Goal: Information Seeking & Learning: Learn about a topic

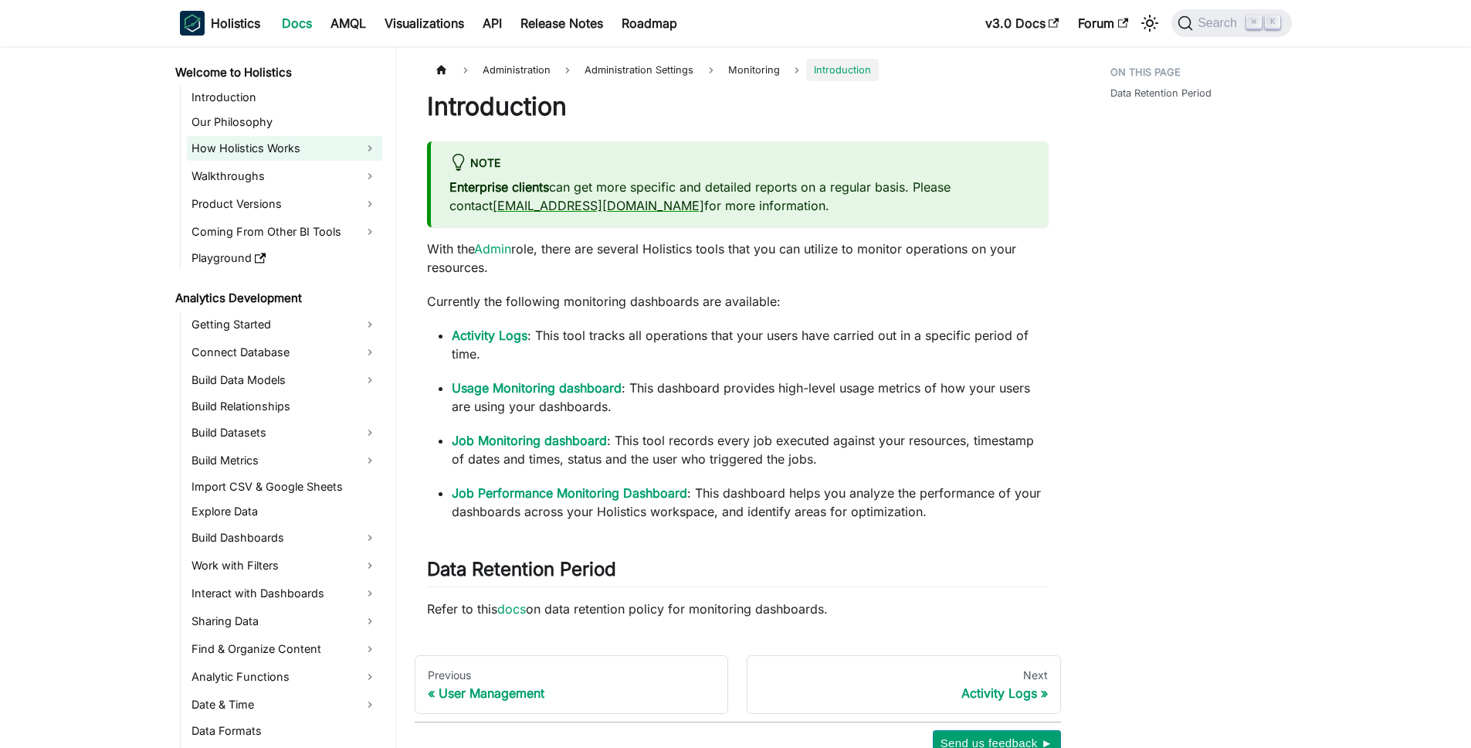
click at [301, 147] on link "How Holistics Works" at bounding box center [284, 148] width 195 height 25
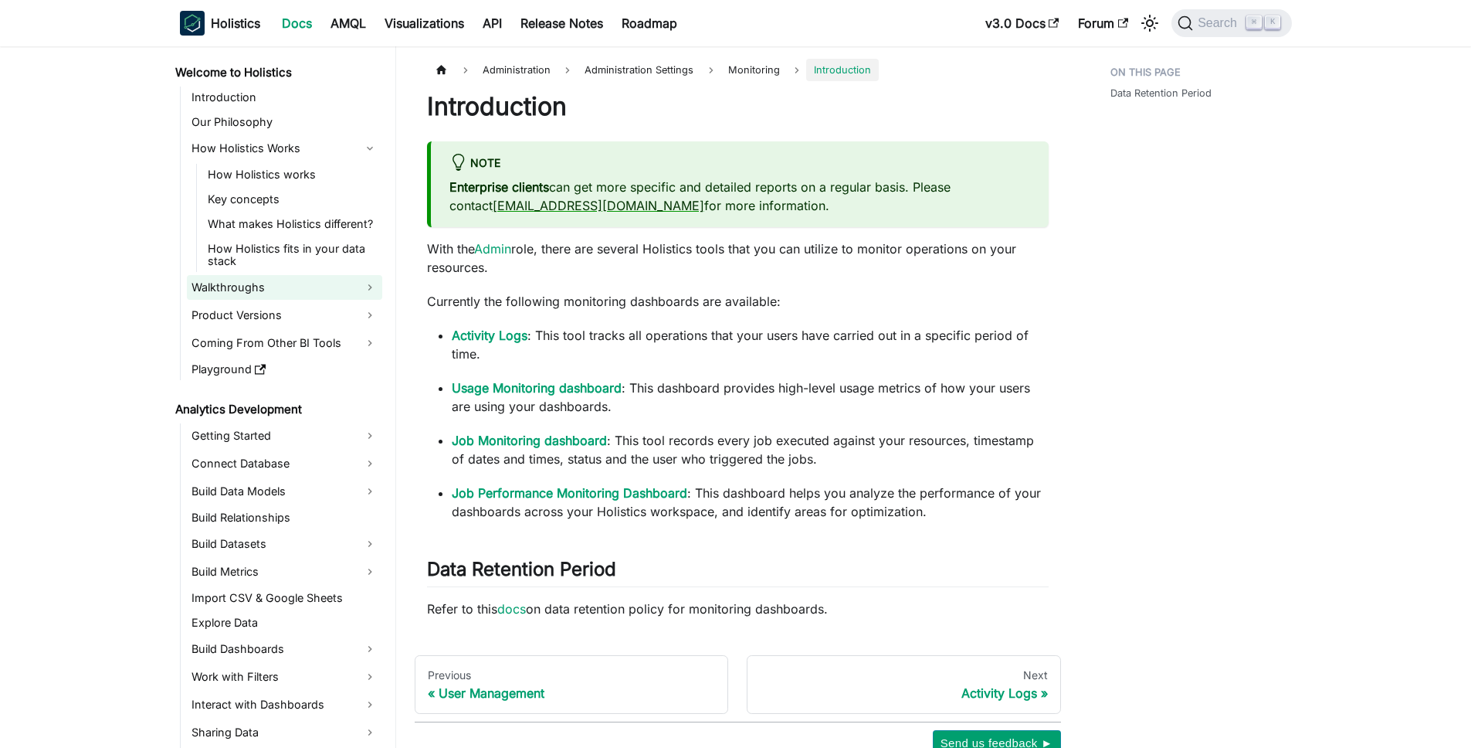
click at [300, 276] on link "Walkthroughs" at bounding box center [284, 287] width 195 height 25
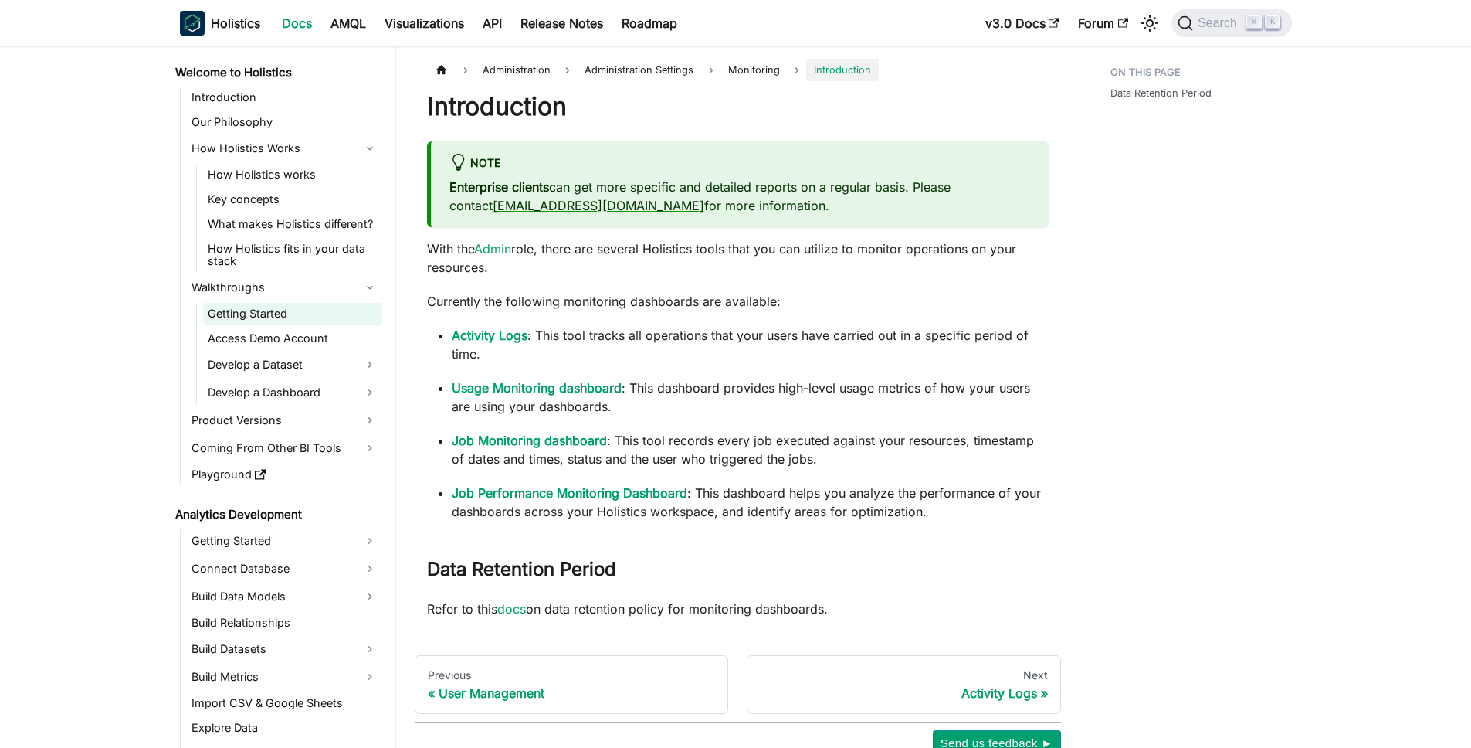
click at [298, 307] on link "Getting Started" at bounding box center [292, 314] width 179 height 22
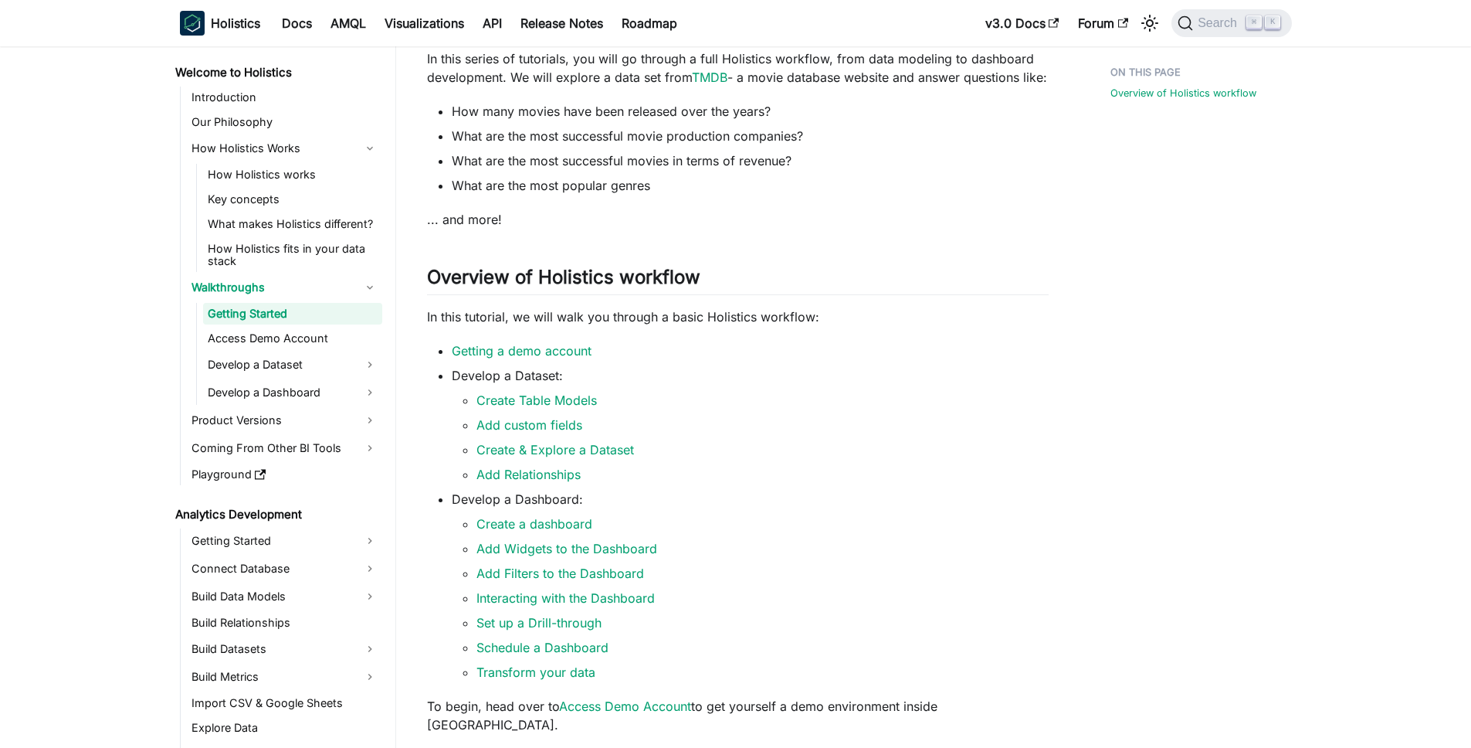
scroll to position [309, 0]
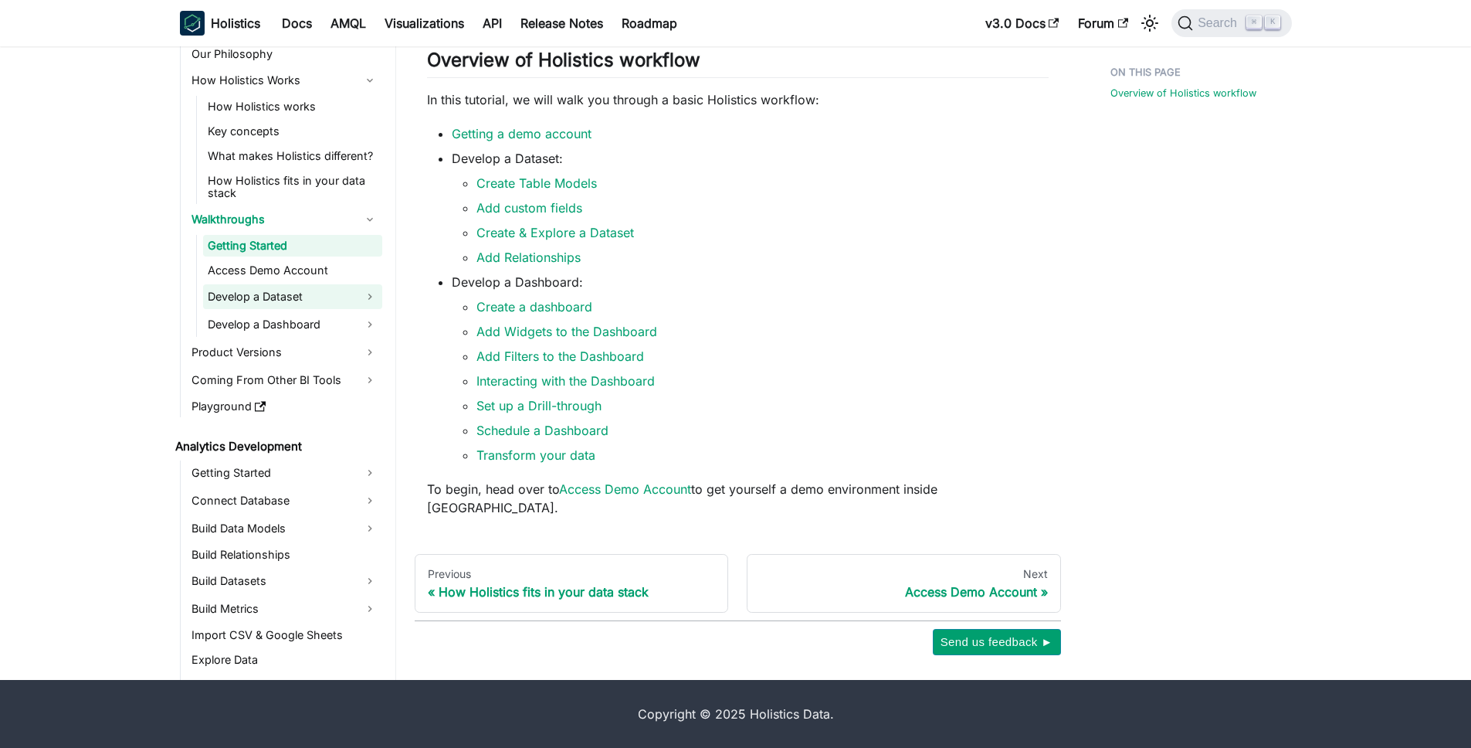
click at [287, 294] on link "Develop a Dataset" at bounding box center [292, 296] width 179 height 25
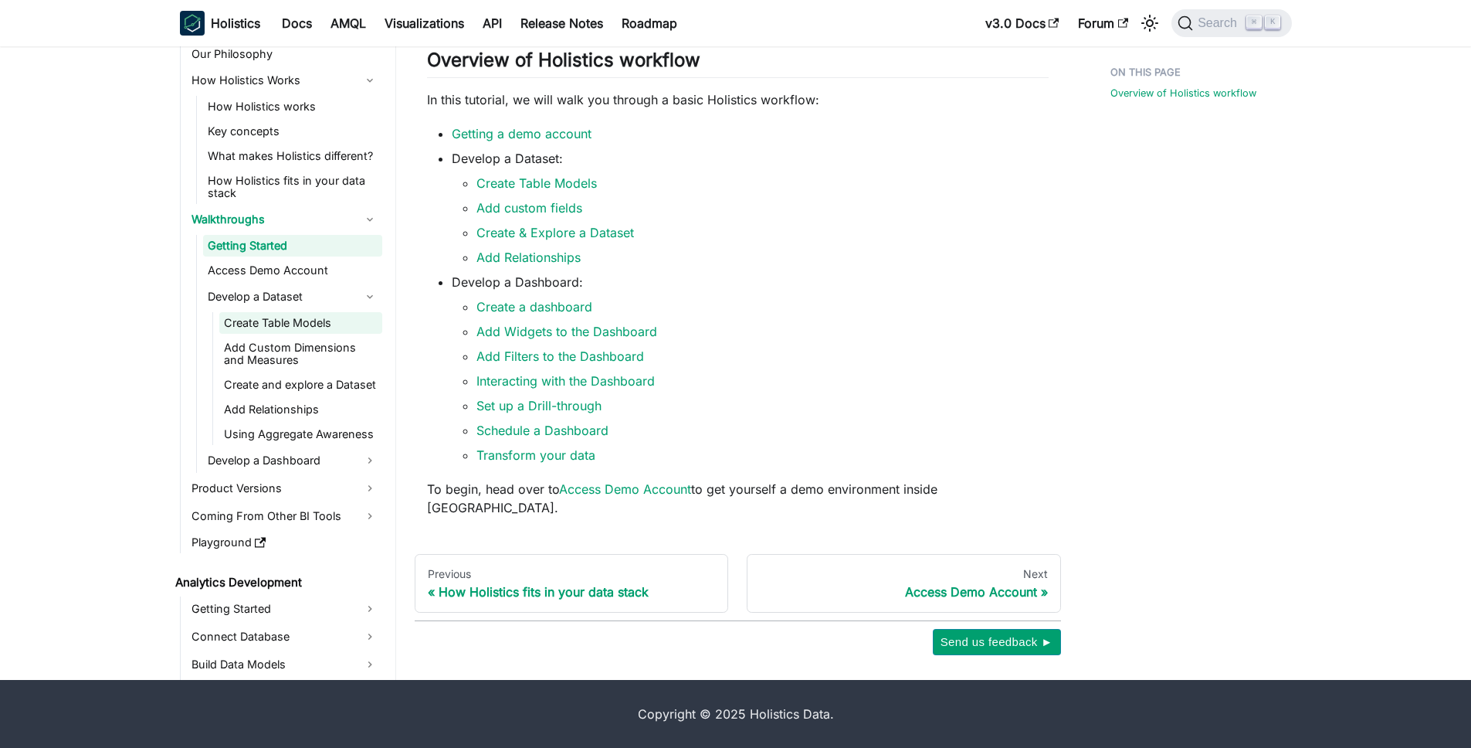
click at [293, 324] on link "Create Table Models" at bounding box center [300, 323] width 163 height 22
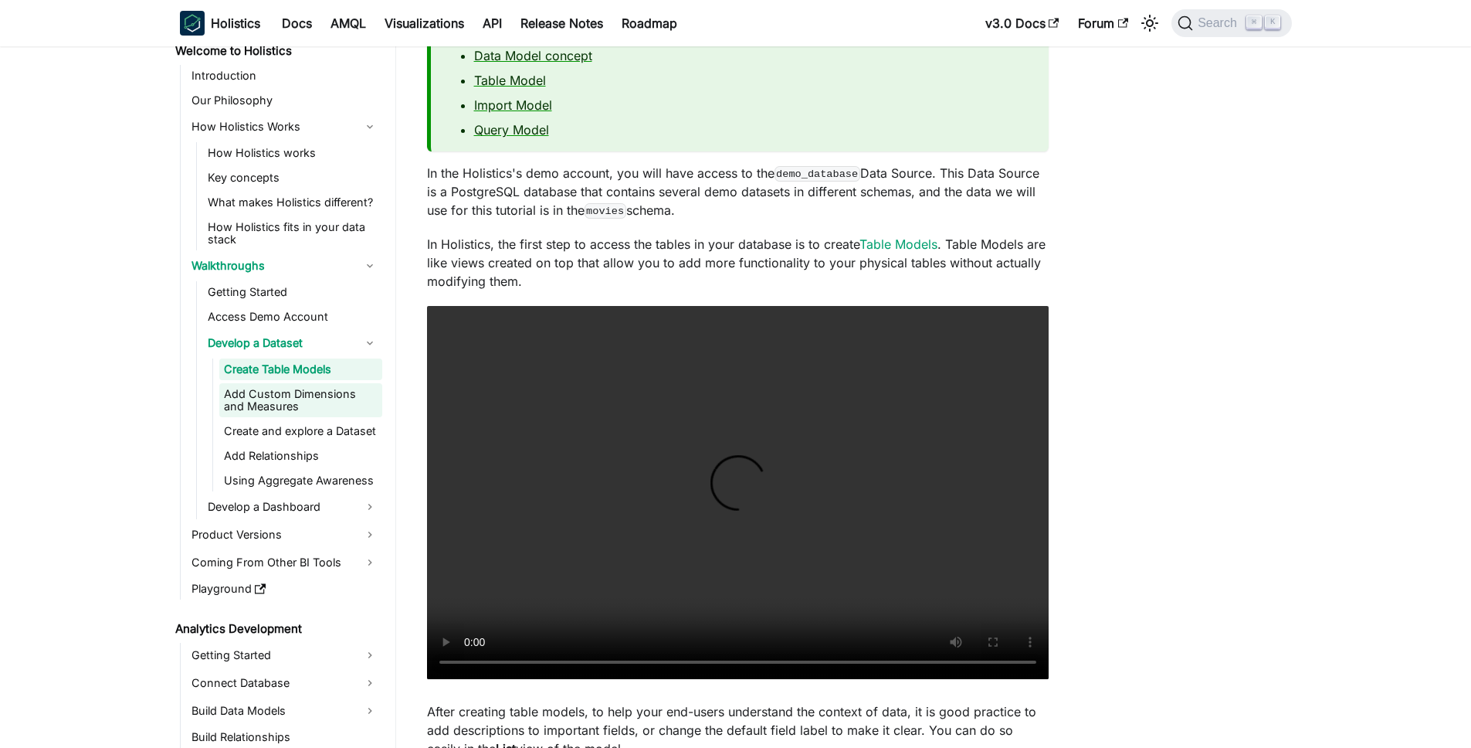
scroll to position [56, 0]
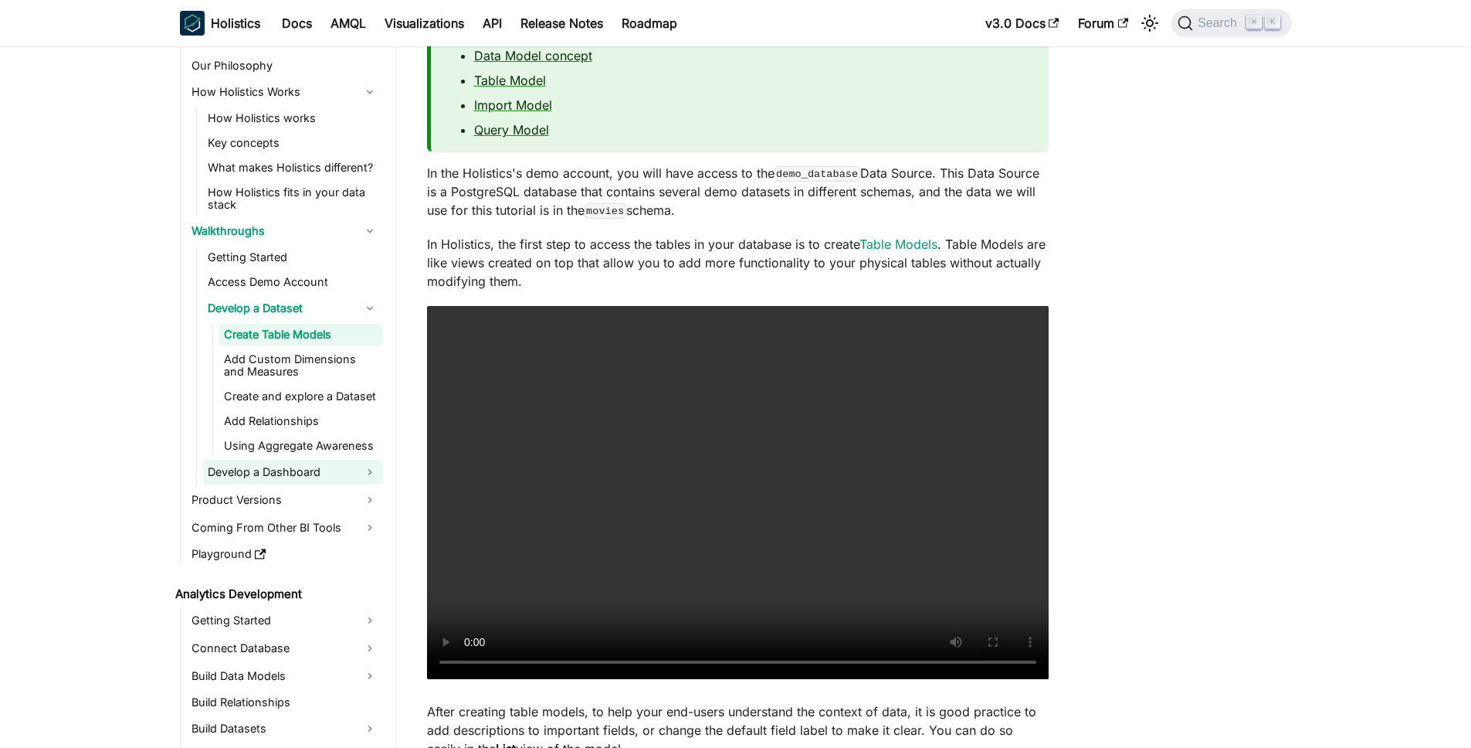
click at [310, 467] on link "Develop a Dashboard" at bounding box center [292, 472] width 179 height 25
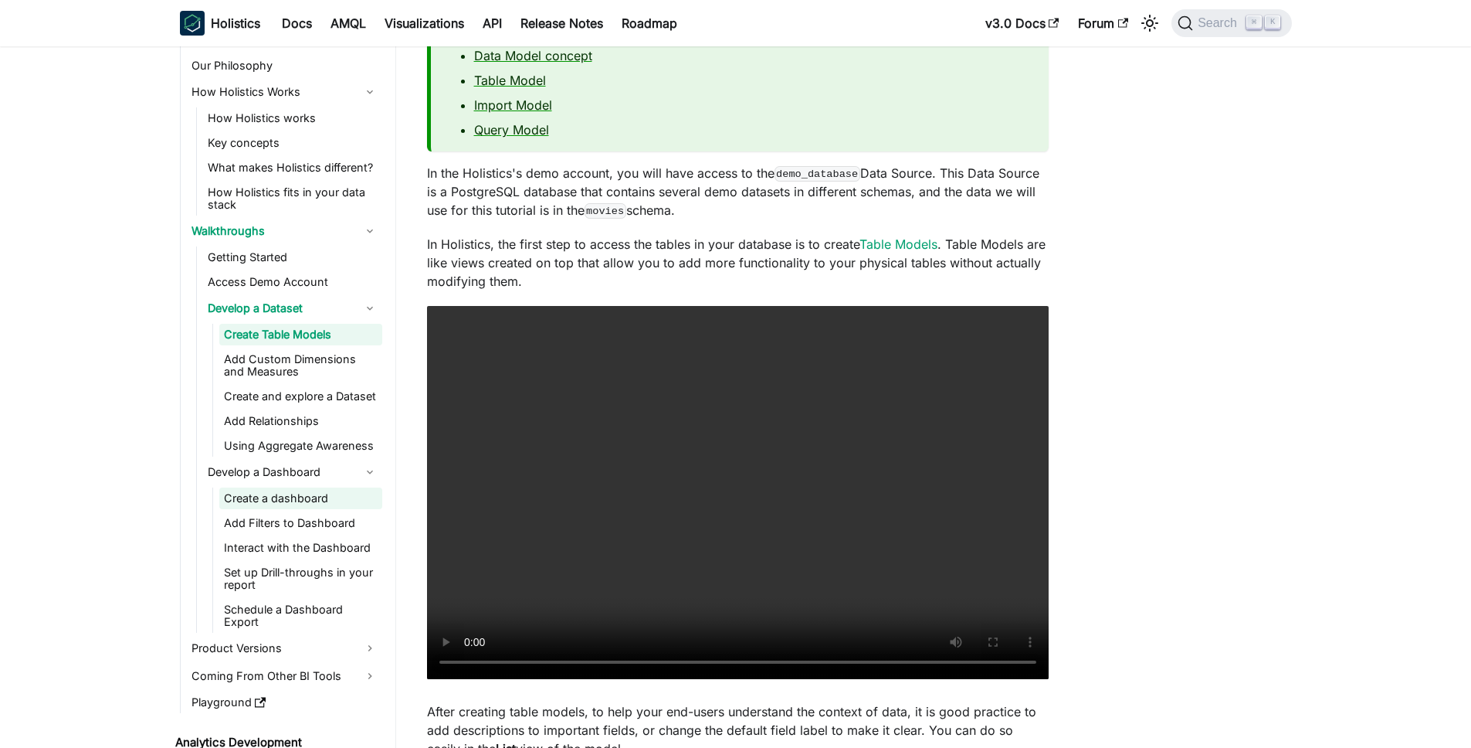
click at [315, 487] on link "Create a dashboard" at bounding box center [300, 498] width 163 height 22
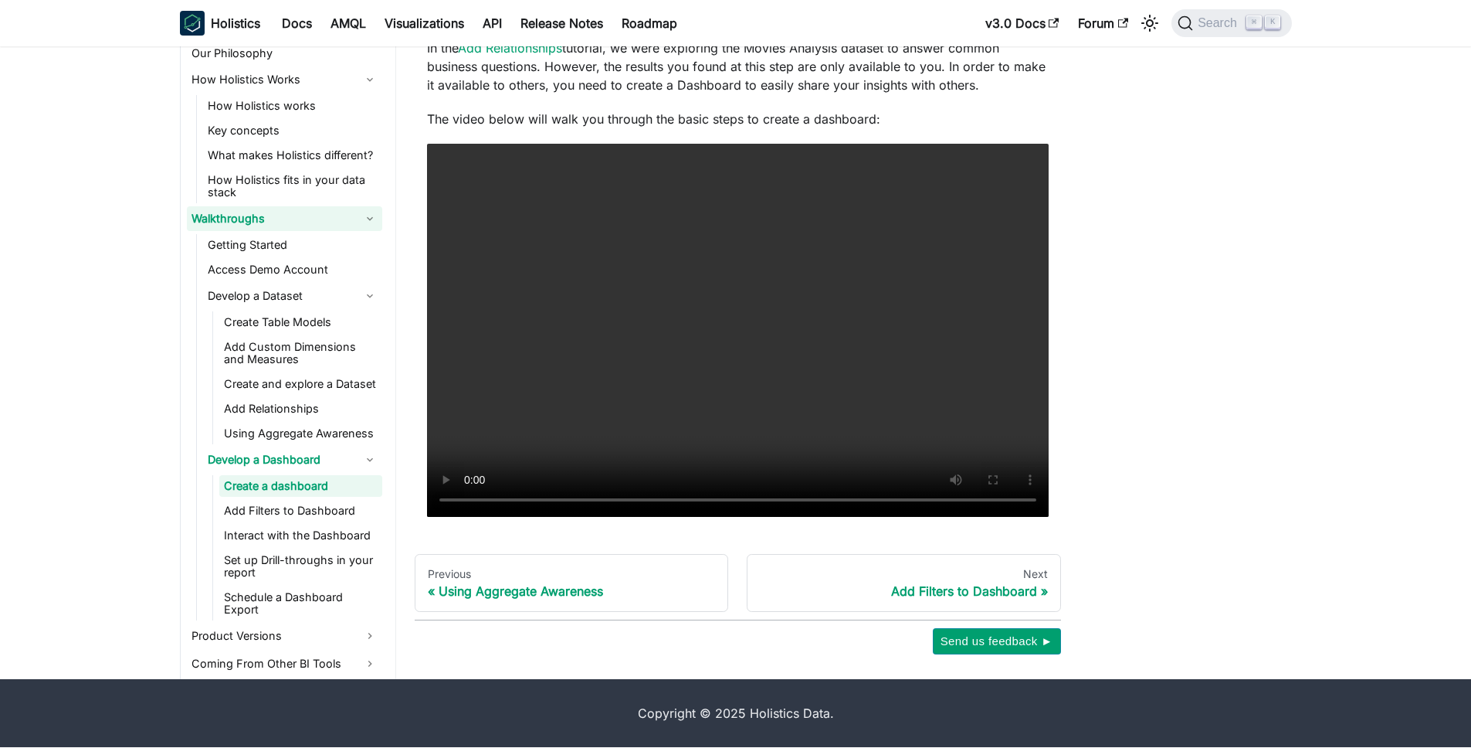
click at [292, 219] on link "Walkthroughs" at bounding box center [284, 218] width 195 height 25
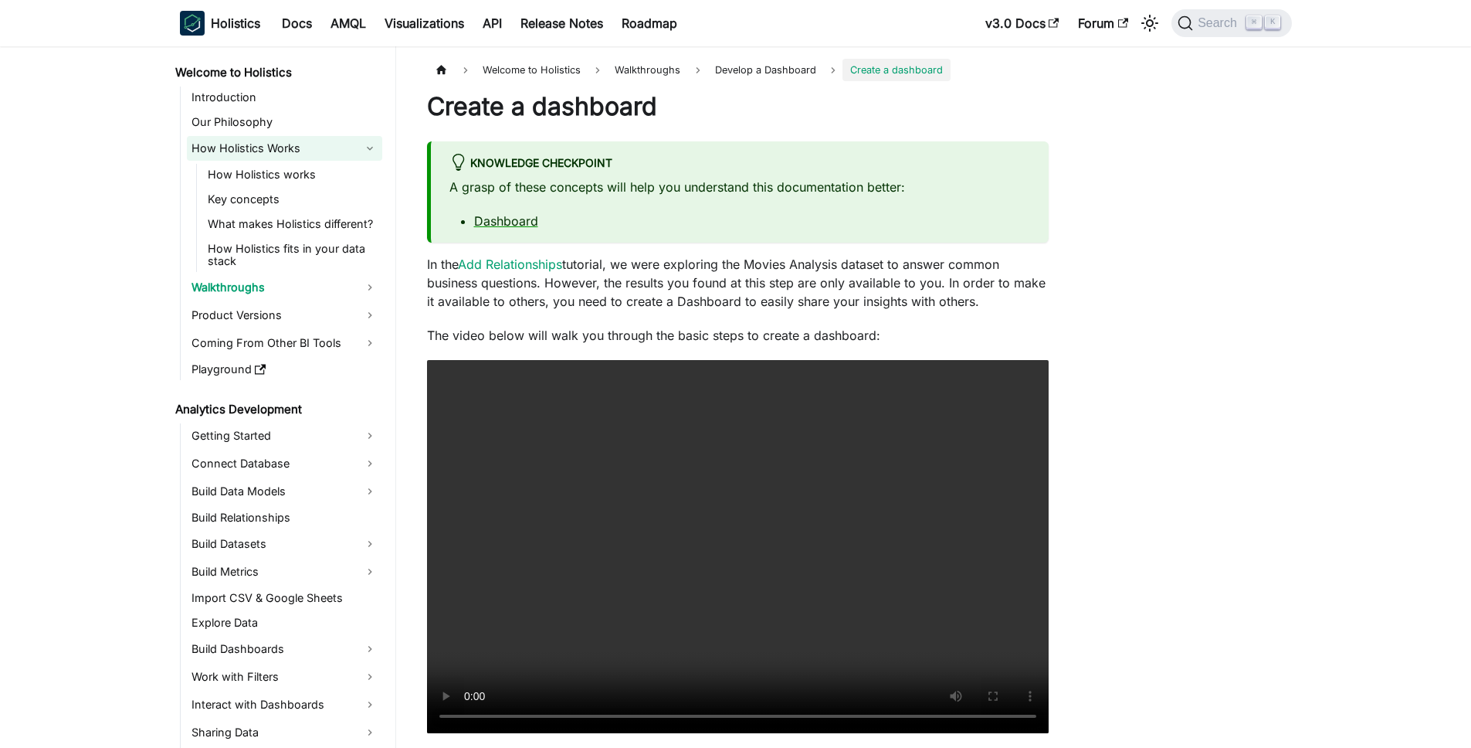
click at [298, 156] on link "How Holistics Works" at bounding box center [284, 148] width 195 height 25
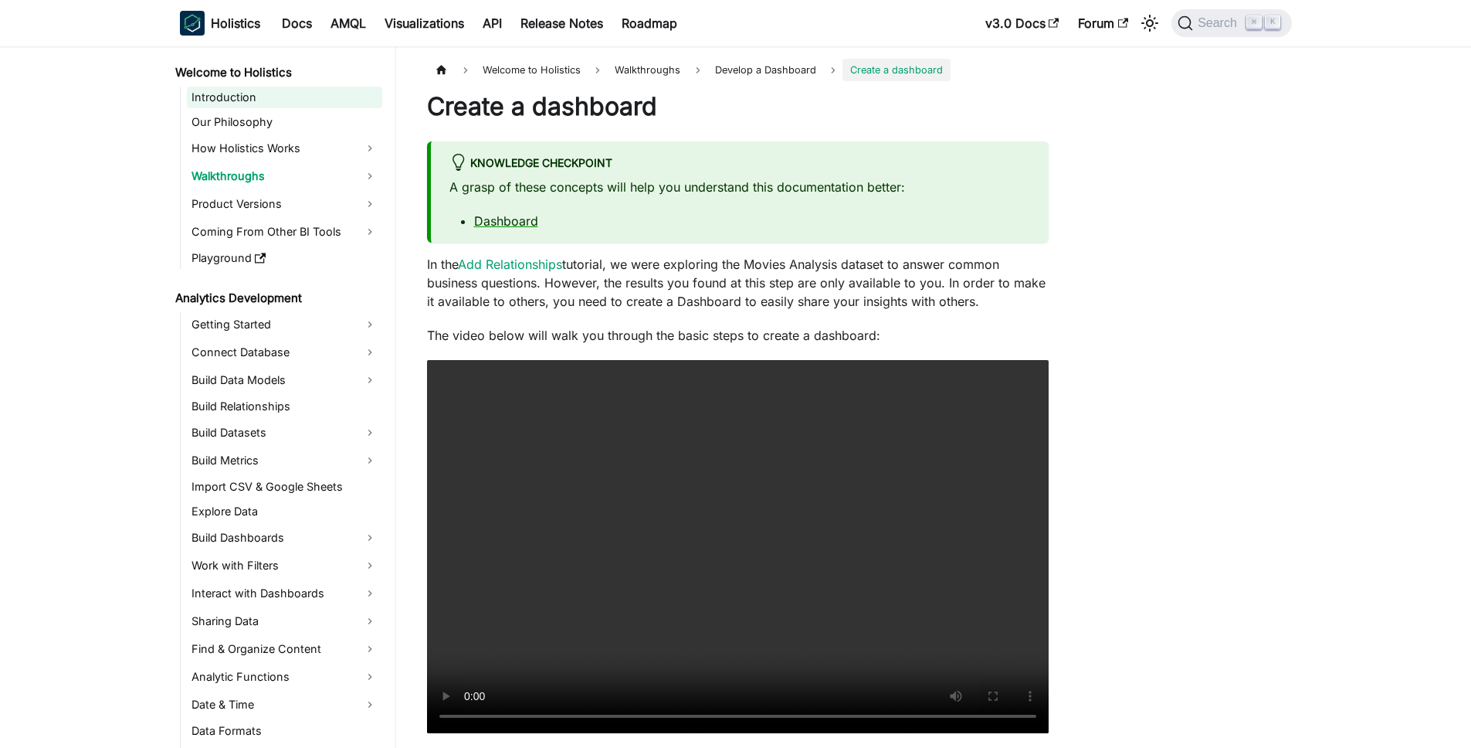
click at [279, 93] on link "Introduction" at bounding box center [284, 97] width 195 height 22
